Goal: Find specific page/section: Find specific page/section

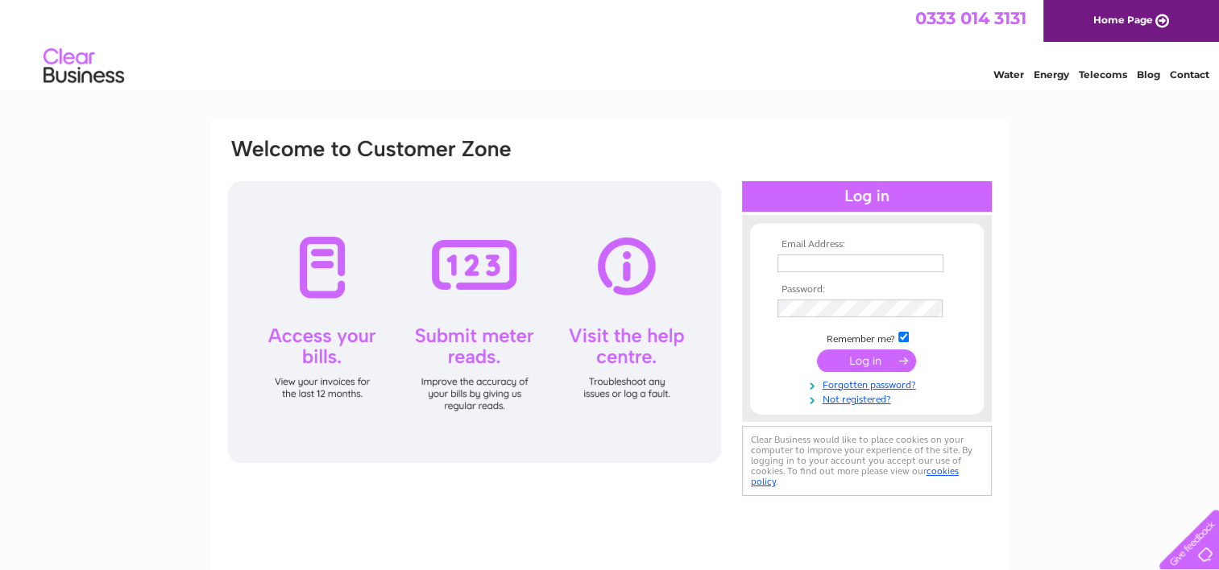
type input "p.washbrook@hotmail.com"
click at [851, 358] on input "submit" at bounding box center [866, 361] width 99 height 23
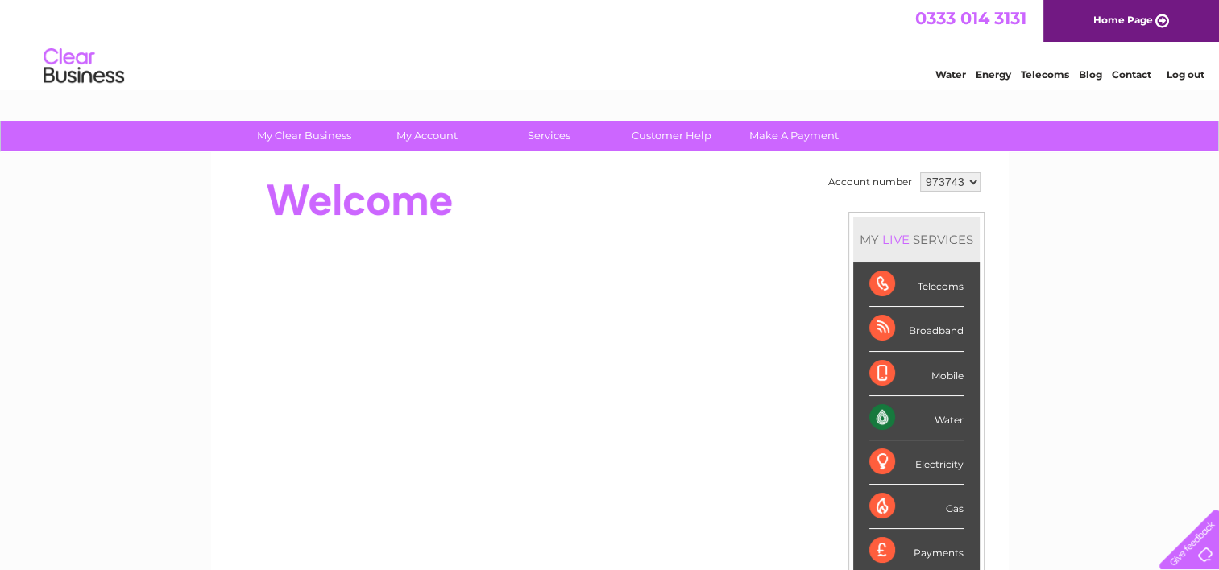
scroll to position [48, 0]
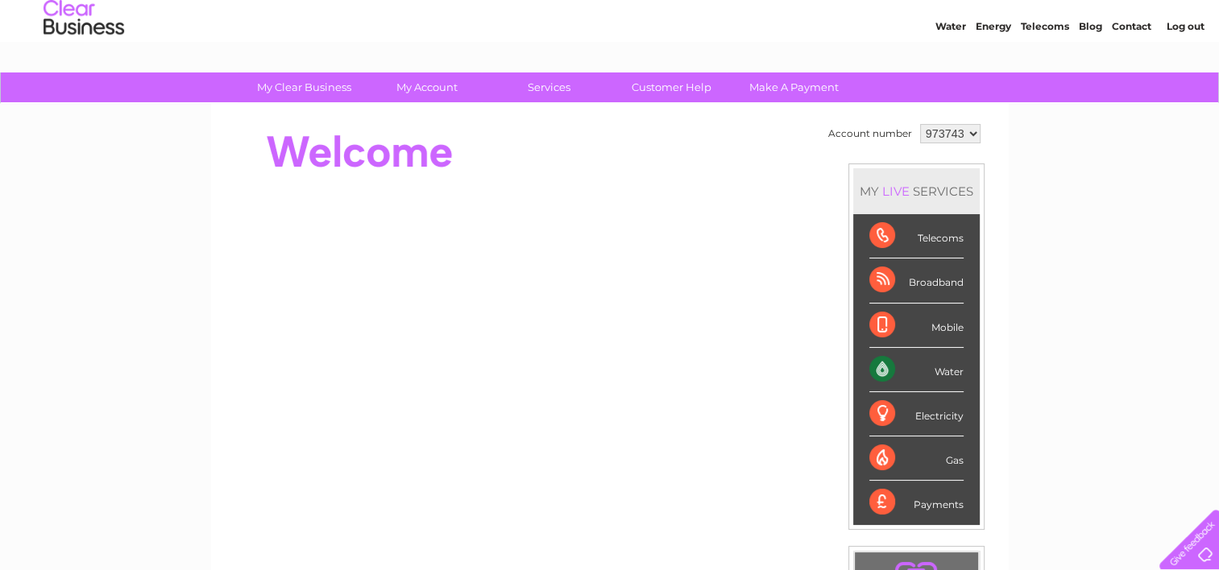
click at [881, 230] on div "Telecoms" at bounding box center [916, 236] width 94 height 44
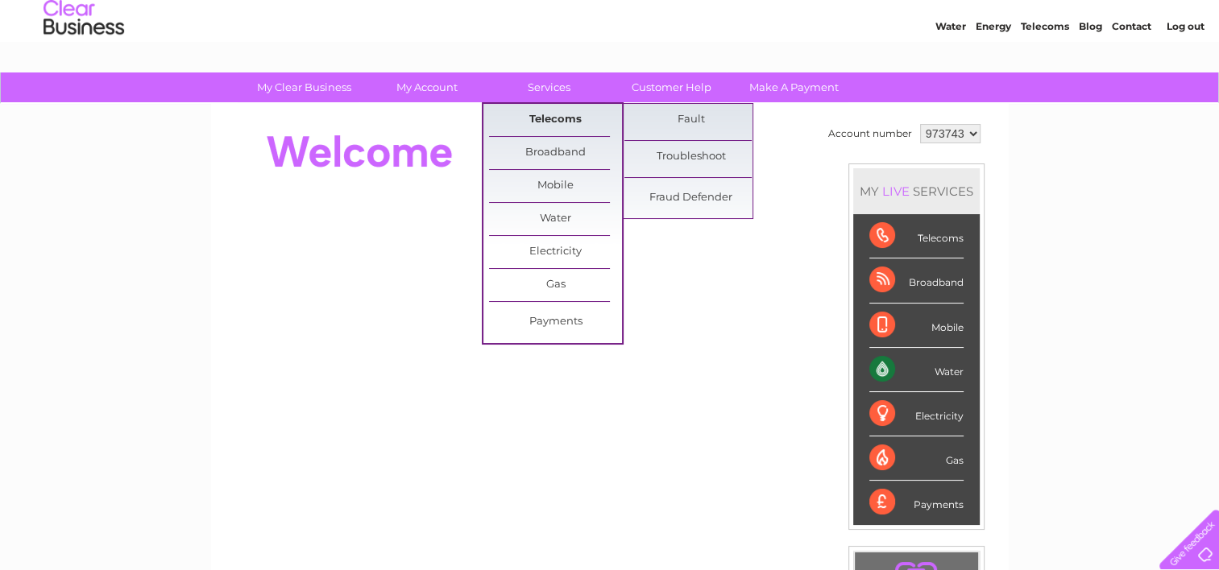
click at [539, 118] on link "Telecoms" at bounding box center [555, 120] width 133 height 32
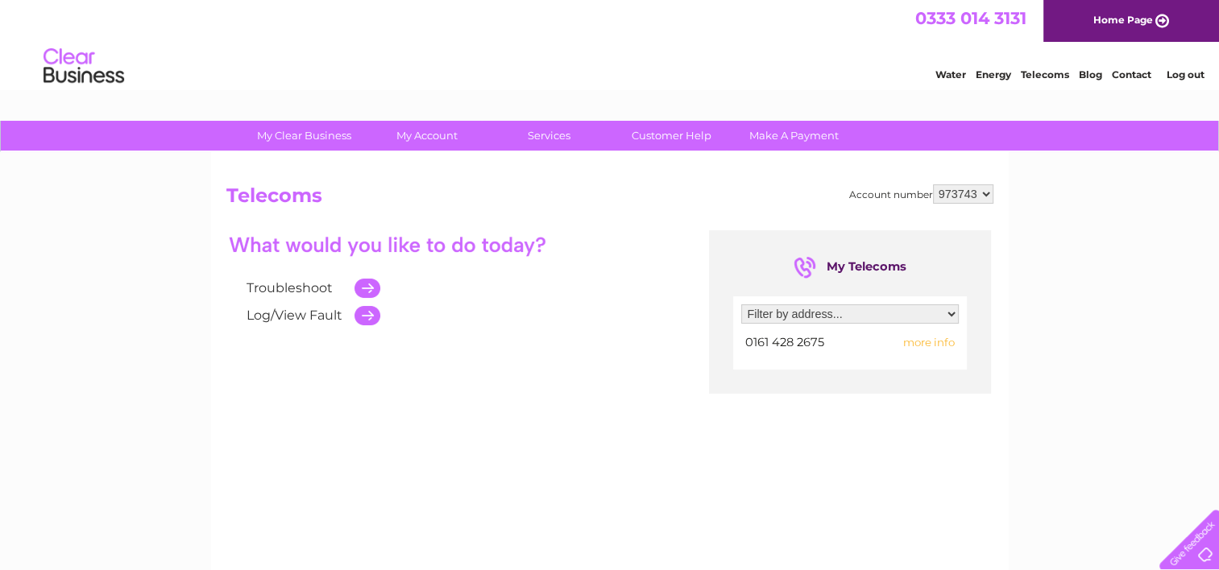
click at [1117, 21] on link "Home Page" at bounding box center [1131, 21] width 176 height 42
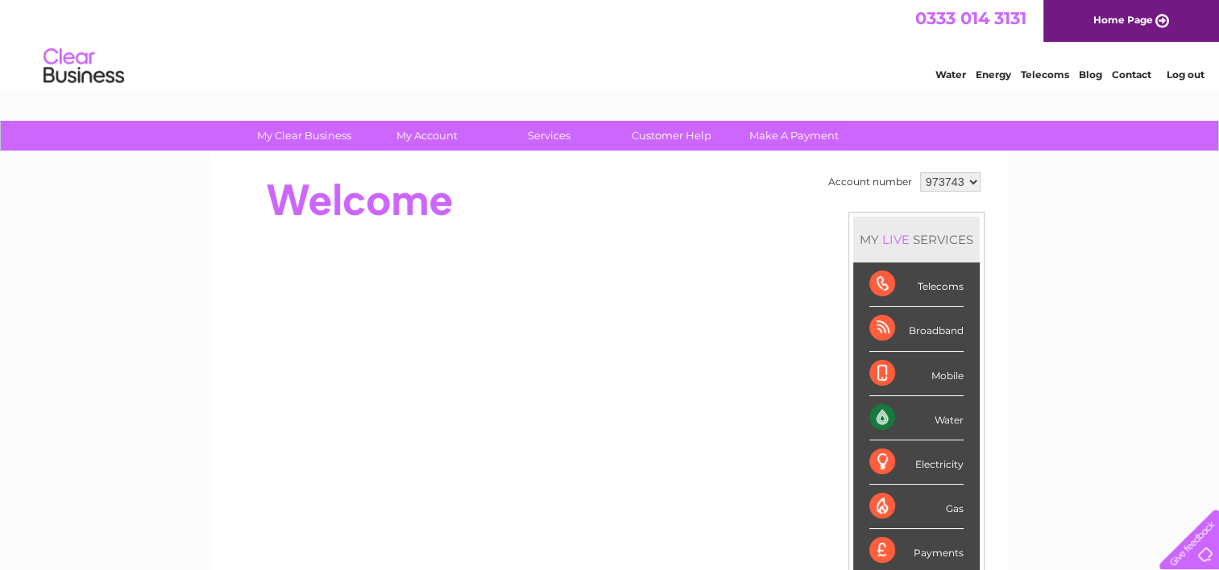
click at [973, 176] on select "973743" at bounding box center [950, 181] width 60 height 19
click at [973, 182] on select "973743" at bounding box center [950, 181] width 60 height 19
click at [967, 179] on select "973743" at bounding box center [950, 181] width 60 height 19
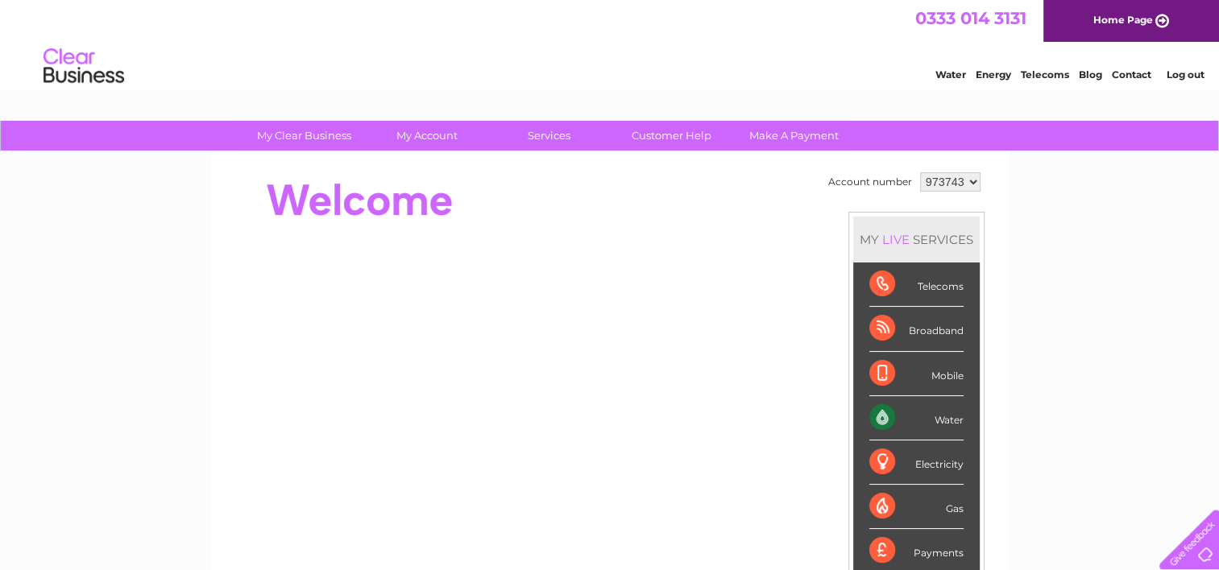
click at [967, 179] on select "973743" at bounding box center [950, 181] width 60 height 19
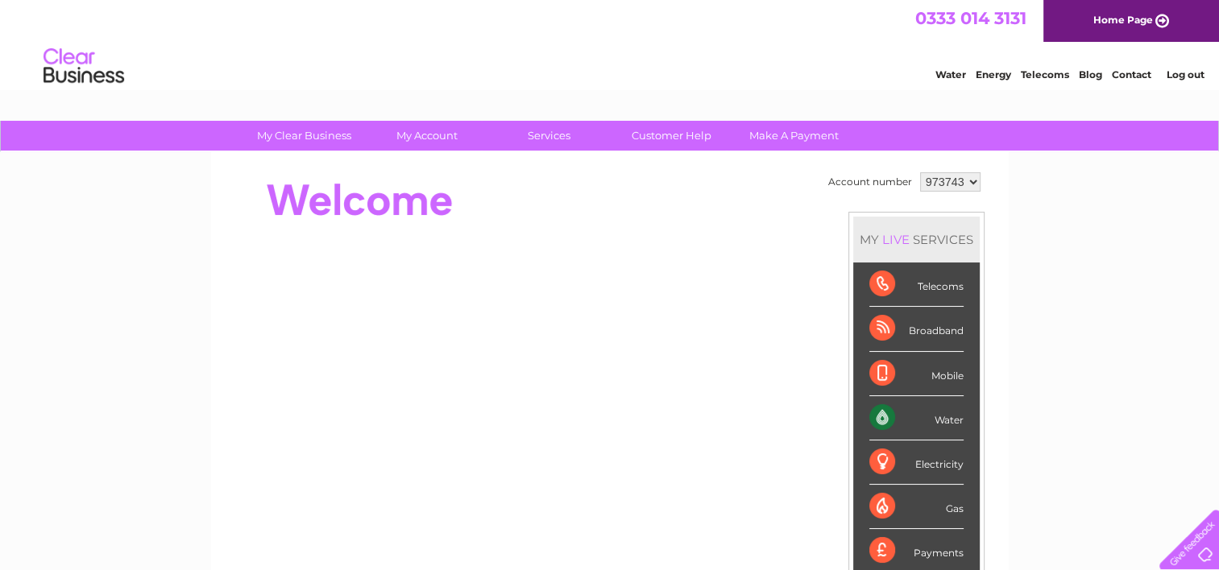
click at [970, 180] on select "973743" at bounding box center [950, 181] width 60 height 19
click at [973, 181] on select "973743" at bounding box center [950, 181] width 60 height 19
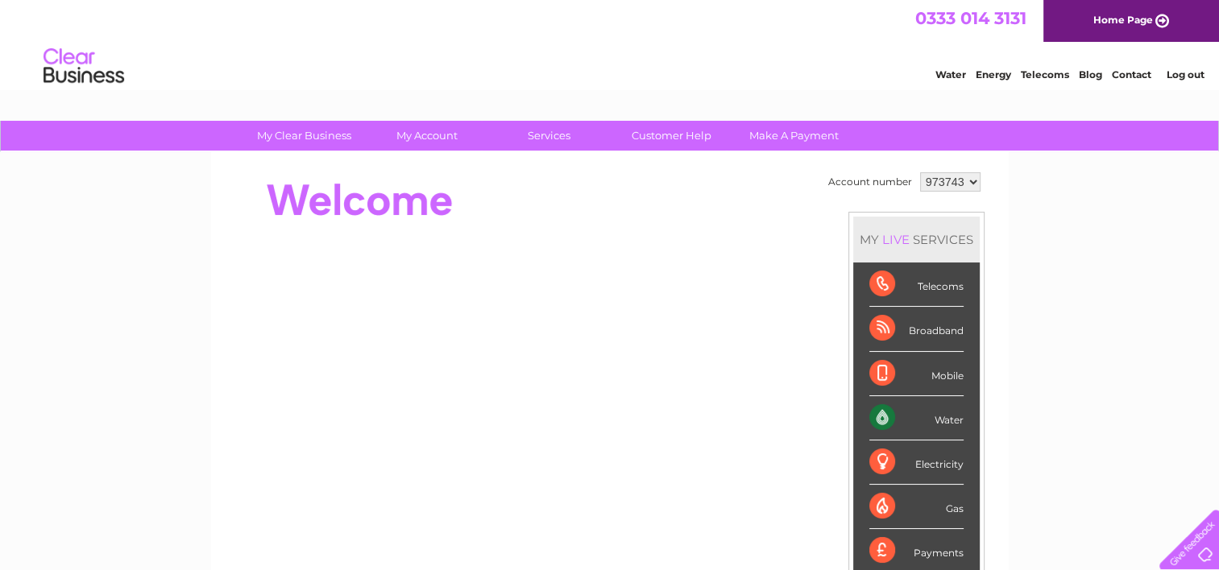
click at [973, 181] on select "973743" at bounding box center [950, 181] width 60 height 19
click at [971, 185] on select "973743" at bounding box center [950, 181] width 60 height 19
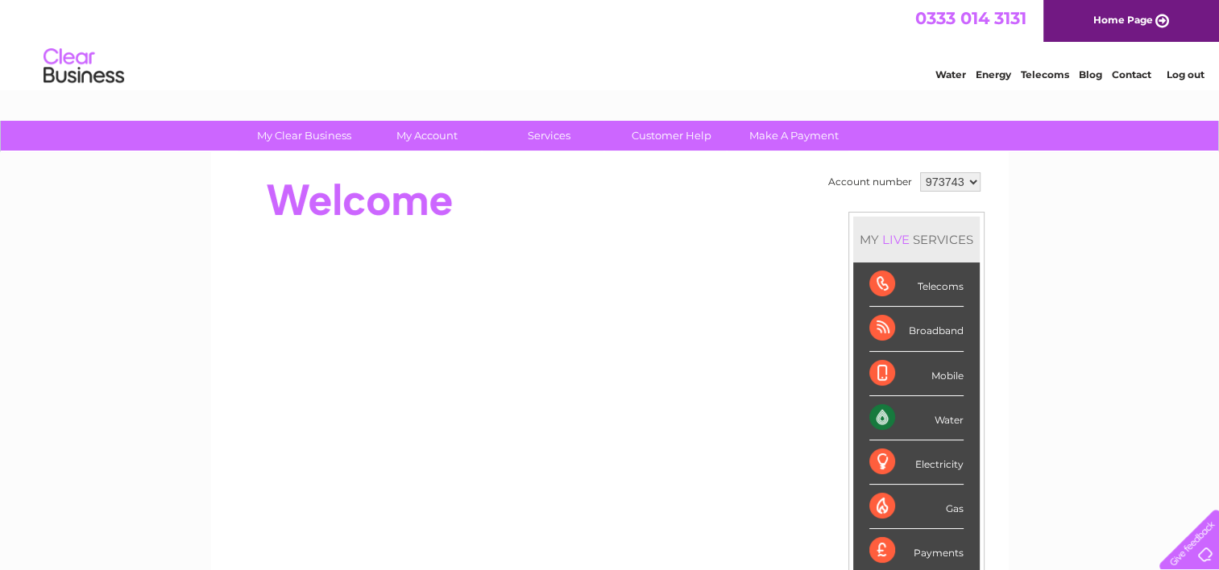
click at [966, 182] on select "973743" at bounding box center [950, 181] width 60 height 19
click at [970, 182] on select "973743" at bounding box center [950, 181] width 60 height 19
click at [975, 182] on select "973743" at bounding box center [950, 181] width 60 height 19
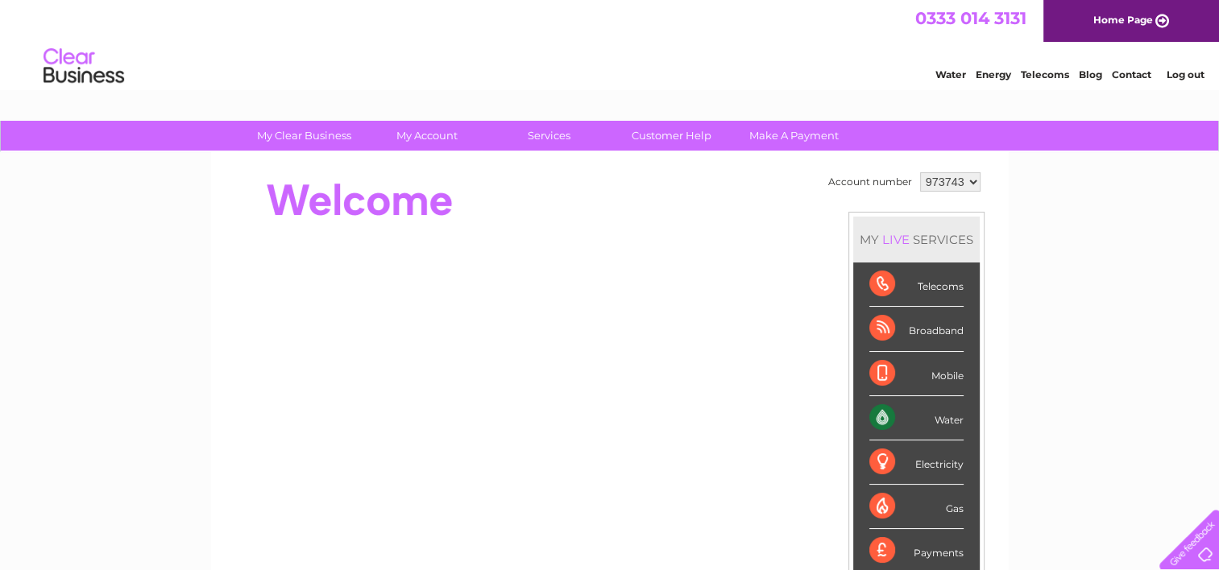
click at [975, 182] on select "973743" at bounding box center [950, 181] width 60 height 19
click at [973, 180] on select "973743" at bounding box center [950, 181] width 60 height 19
